Goal: Task Accomplishment & Management: Manage account settings

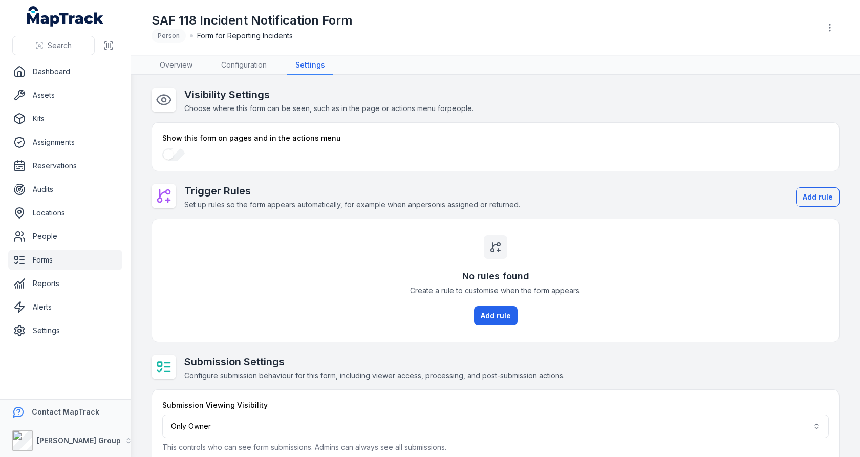
scroll to position [15, 0]
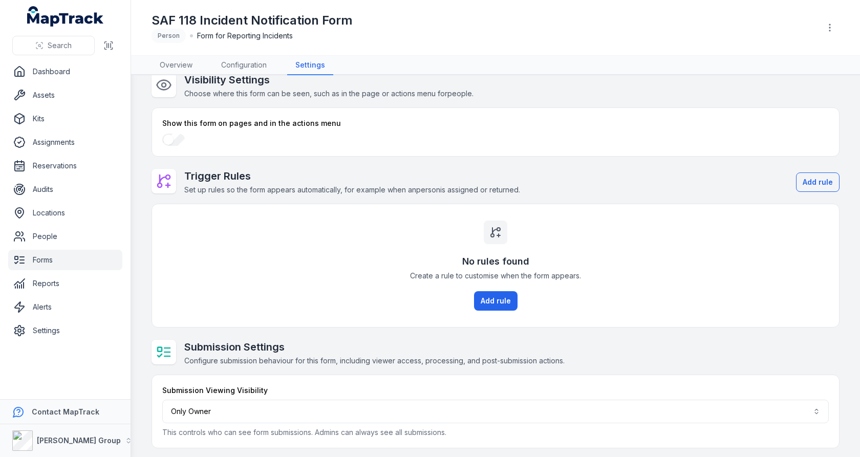
click at [321, 433] on p "This controls who can see form submissions. Admins can always see all submissio…" at bounding box center [495, 433] width 667 height 10
click at [323, 433] on p "This controls who can see form submissions. Admins can always see all submissio…" at bounding box center [495, 433] width 667 height 10
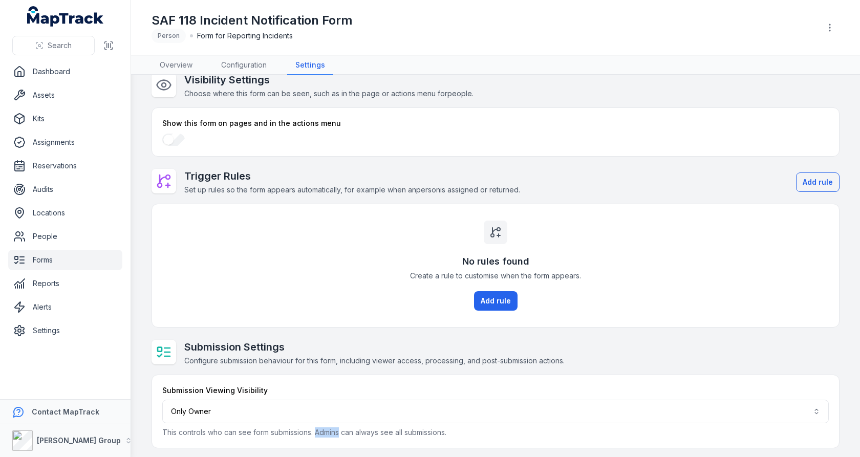
click at [326, 428] on p "This controls who can see form submissions. Admins can always see all submissio…" at bounding box center [495, 433] width 667 height 10
click at [349, 308] on div "No rules found Create a rule to customise when the form appears. Add rule" at bounding box center [495, 265] width 687 height 123
click at [53, 85] on link "Assets" at bounding box center [65, 95] width 114 height 20
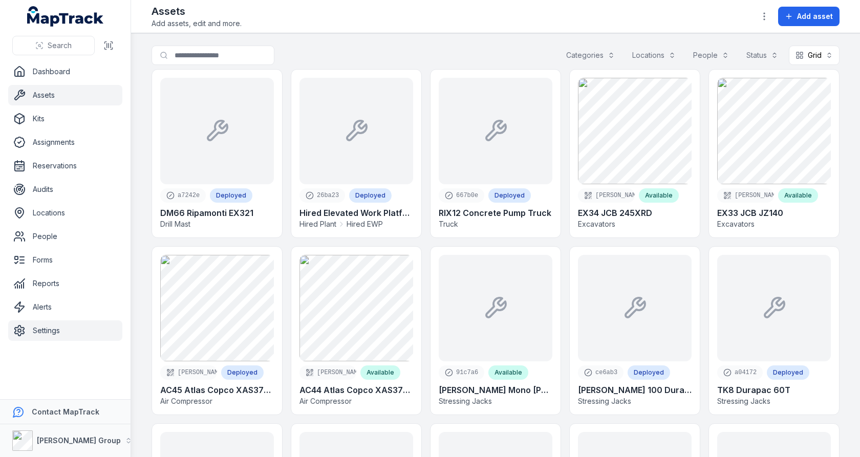
click at [62, 331] on link "Settings" at bounding box center [65, 331] width 114 height 20
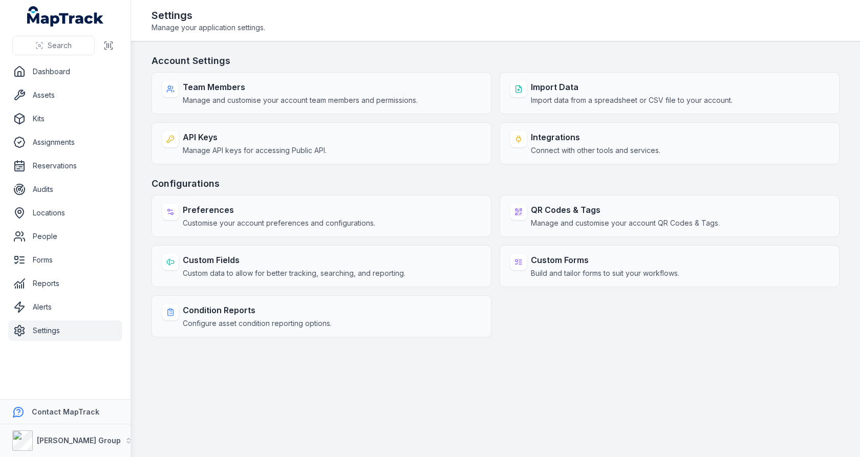
click at [496, 184] on h3 "Configurations" at bounding box center [496, 184] width 688 height 14
